Goal: Transaction & Acquisition: Purchase product/service

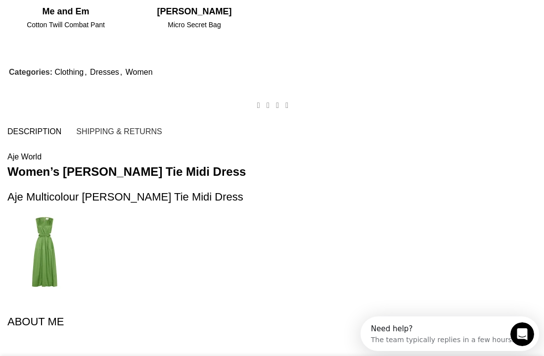
scroll to position [0, 356]
drag, startPoint x: 136, startPoint y: 127, endPoint x: 9, endPoint y: 116, distance: 127.6
click at [0, 0] on p "Aje designer Zorina Tie Midi Dress is the epitome of timeless elegance and soph…" at bounding box center [0, 0] width 0 height 0
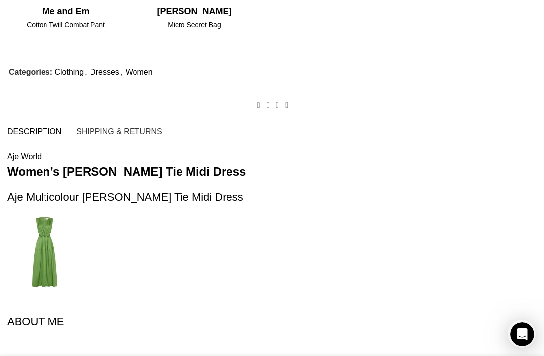
copy p "Aje designer Zorina Tie Midi Dress is the epitome of timeless elegance and soph…"
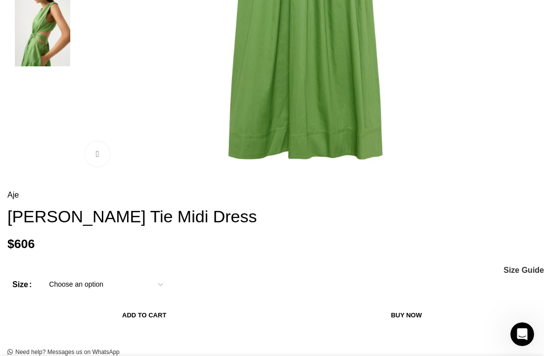
scroll to position [0, 0]
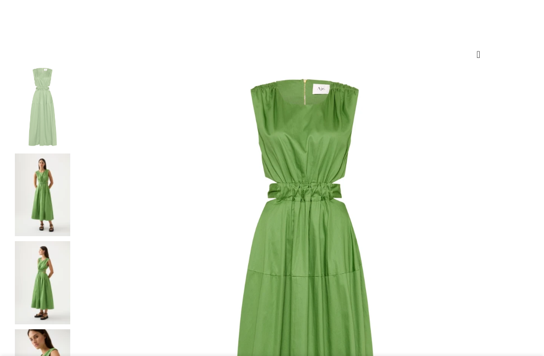
scroll to position [133, 0]
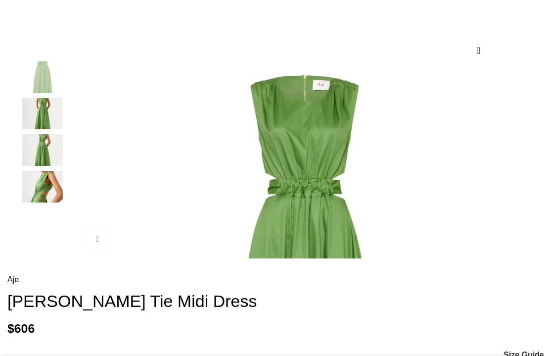
click at [36, 195] on img "4 / 4" at bounding box center [42, 187] width 60 height 32
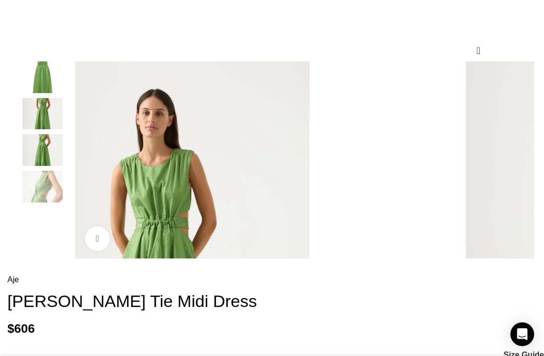
click at [44, 163] on img "3 / 4" at bounding box center [42, 150] width 60 height 32
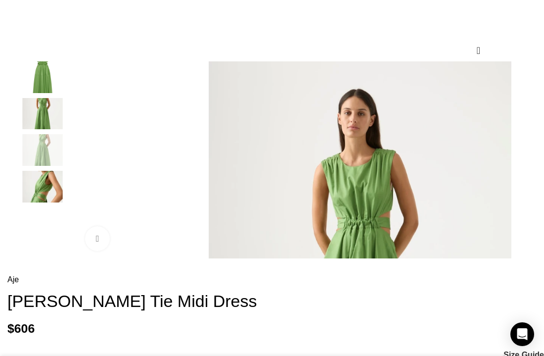
click at [43, 126] on img "2 / 4" at bounding box center [42, 114] width 60 height 32
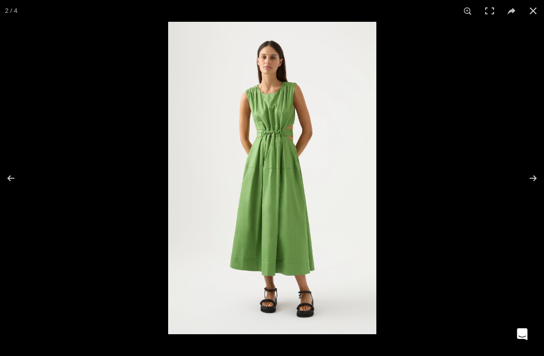
click at [291, 90] on img at bounding box center [272, 178] width 208 height 312
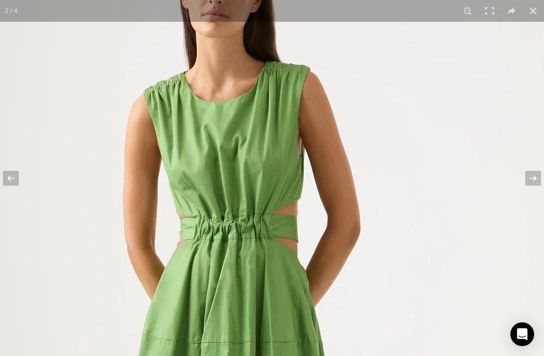
scroll to position [0, 119]
click at [532, 14] on button at bounding box center [533, 11] width 22 height 22
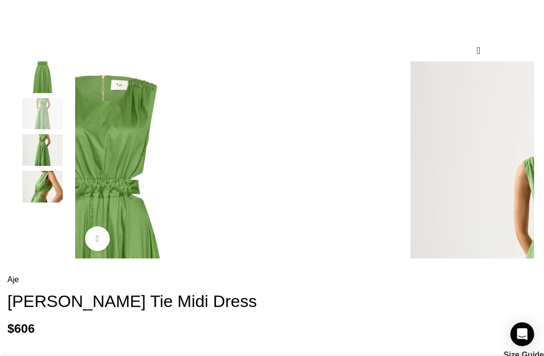
scroll to position [0, 237]
